Goal: Register for event/course

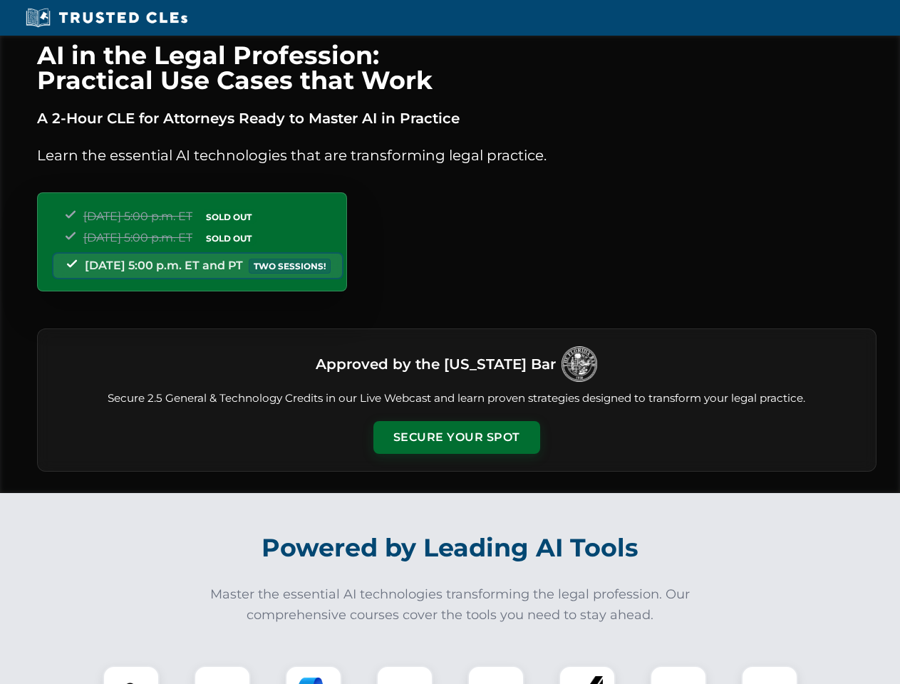
click at [456, 438] on button "Secure Your Spot" at bounding box center [457, 437] width 167 height 33
click at [131, 675] on img at bounding box center [131, 694] width 41 height 41
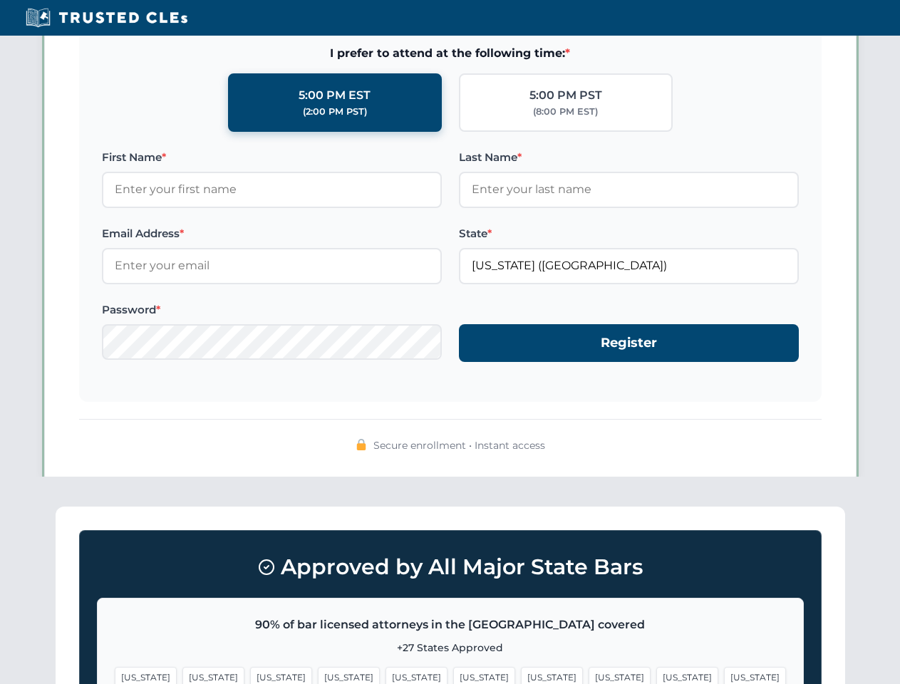
click at [521, 675] on span "[US_STATE]" at bounding box center [552, 677] width 62 height 21
click at [657, 675] on span "[US_STATE]" at bounding box center [688, 677] width 62 height 21
